Goal: Use online tool/utility: Utilize a website feature to perform a specific function

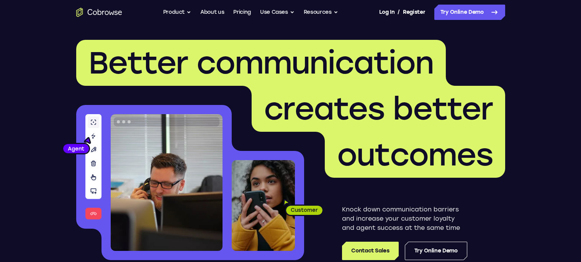
click at [161, 12] on div "Go back Powerful, Flexible and Trustworthy. Avoid all extra friction for both A…" at bounding box center [291, 12] width 490 height 15
click at [166, 13] on button "Product" at bounding box center [177, 12] width 28 height 15
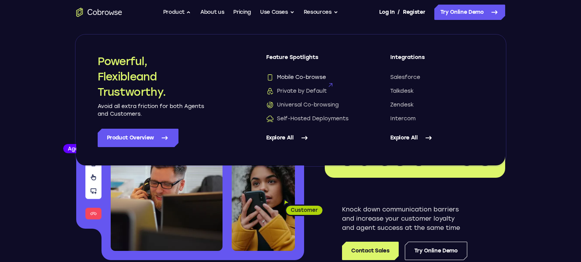
click at [294, 74] on span "Mobile Co-browse" at bounding box center [296, 78] width 60 height 8
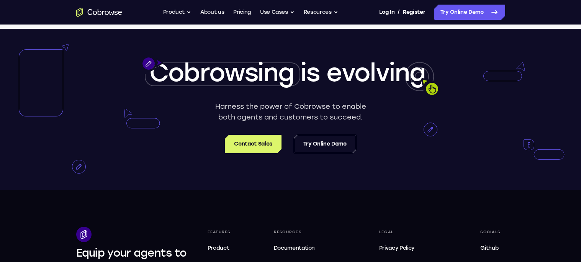
scroll to position [1486, 0]
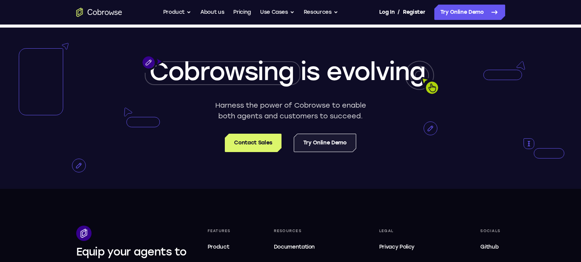
click at [318, 141] on link "Try Online Demo" at bounding box center [325, 143] width 62 height 18
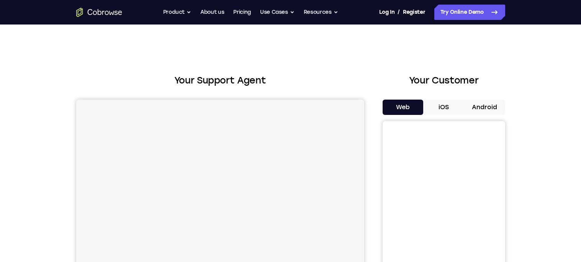
click at [470, 106] on button "Android" at bounding box center [484, 107] width 41 height 15
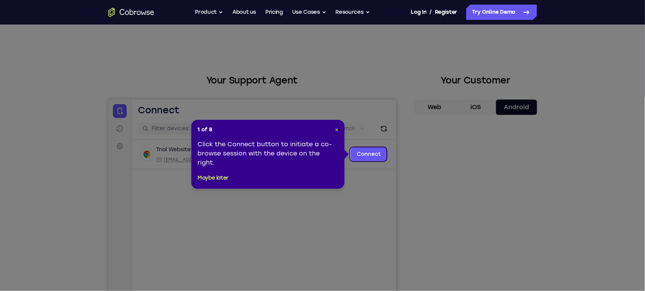
click at [336, 131] on span "×" at bounding box center [336, 129] width 3 height 7
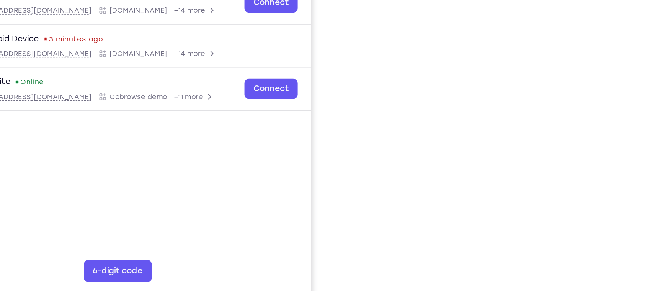
scroll to position [126, 0]
